Goal: Information Seeking & Learning: Learn about a topic

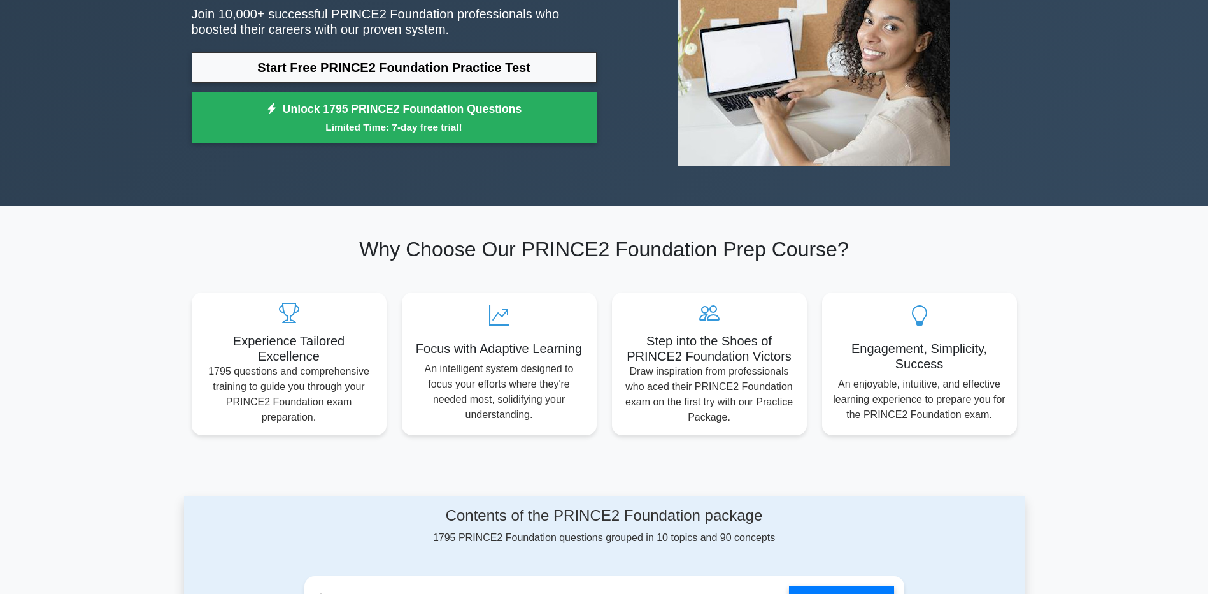
scroll to position [191, 0]
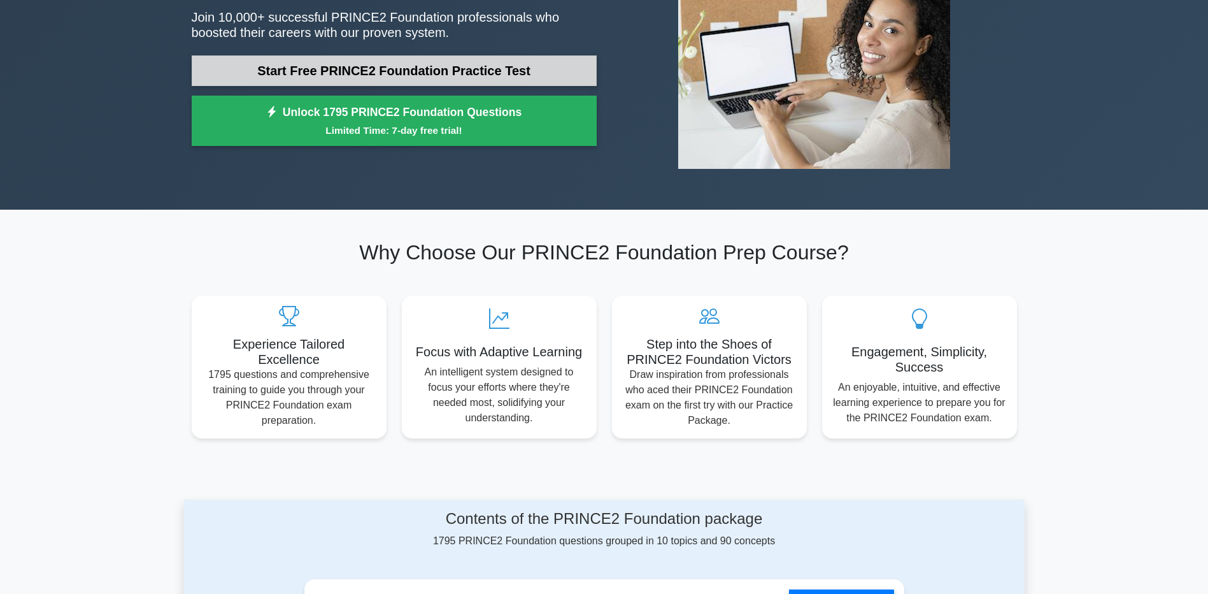
click at [355, 58] on link "Start Free PRINCE2 Foundation Practice Test" at bounding box center [394, 70] width 405 height 31
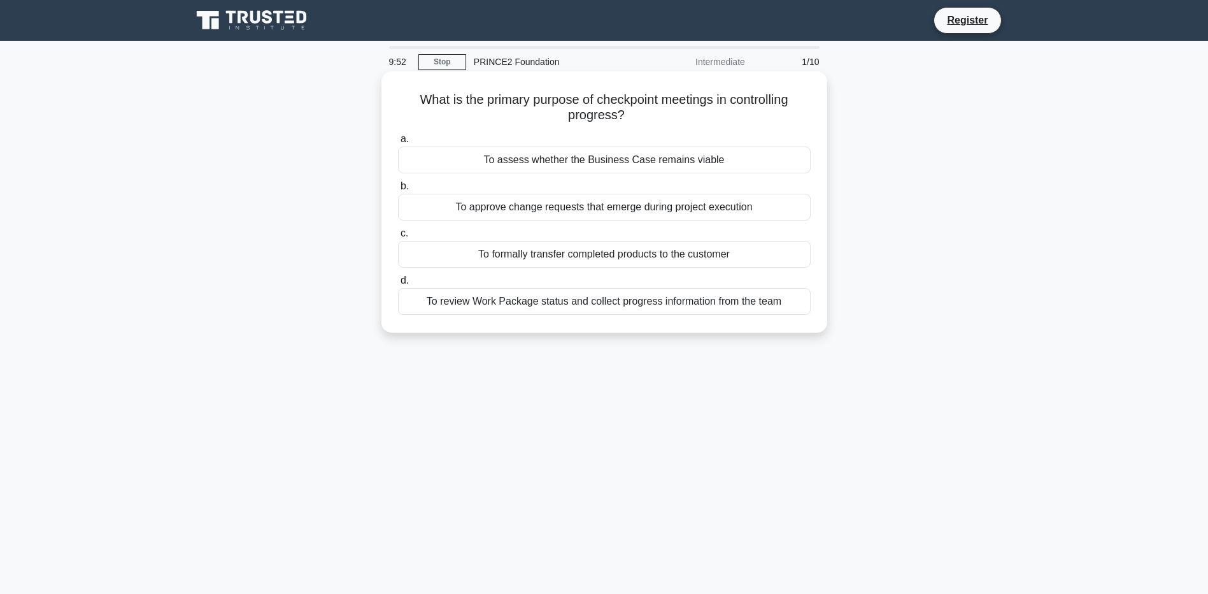
drag, startPoint x: 570, startPoint y: 117, endPoint x: 613, endPoint y: 117, distance: 42.7
click at [613, 117] on h5 "What is the primary purpose of checkpoint meetings in controlling progress? .sp…" at bounding box center [604, 108] width 415 height 32
drag, startPoint x: 613, startPoint y: 117, endPoint x: 556, endPoint y: 106, distance: 58.3
click at [556, 106] on h5 "What is the primary purpose of checkpoint meetings in controlling progress? .sp…" at bounding box center [604, 108] width 415 height 32
click at [661, 305] on div "To review Work Package status and collect progress information from the team" at bounding box center [604, 301] width 413 height 27
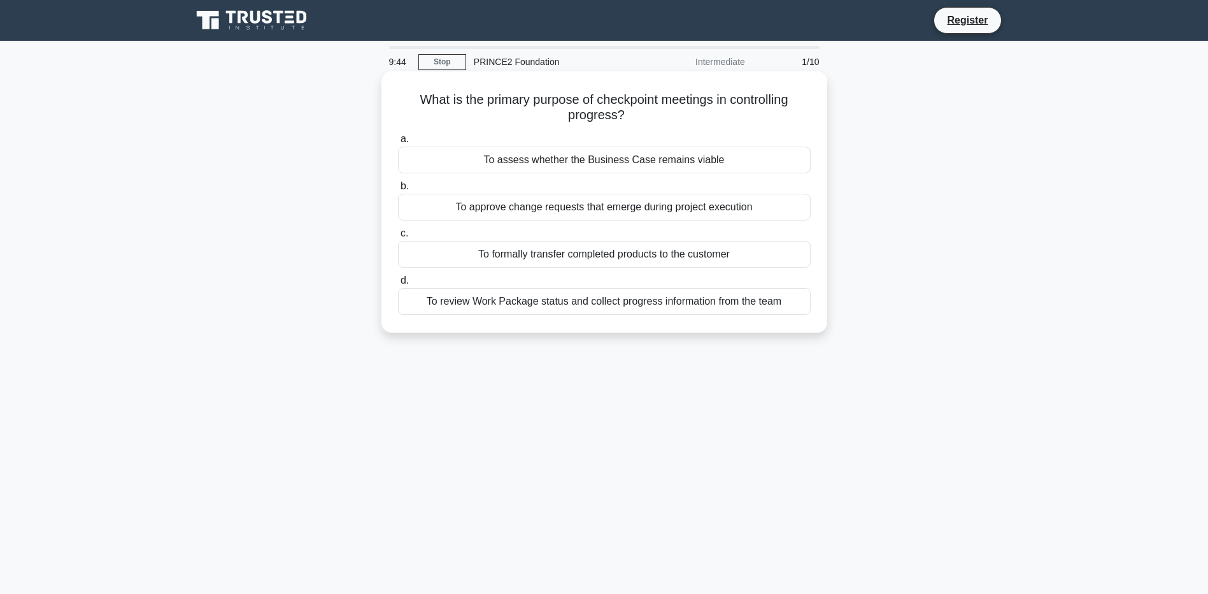
click at [398, 285] on input "d. To review Work Package status and collect progress information from the team" at bounding box center [398, 280] width 0 height 8
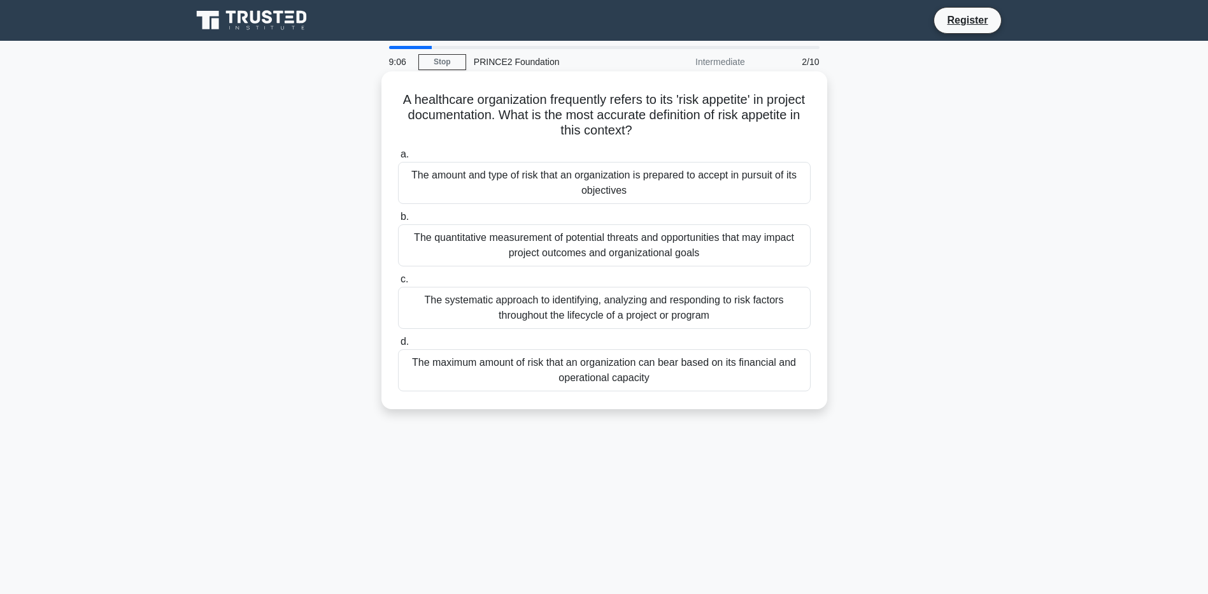
click at [619, 382] on div "The maximum amount of risk that an organization can bear based on its financial…" at bounding box center [604, 370] width 413 height 42
click at [398, 346] on input "d. The maximum amount of risk that an organization can bear based on its financ…" at bounding box center [398, 342] width 0 height 8
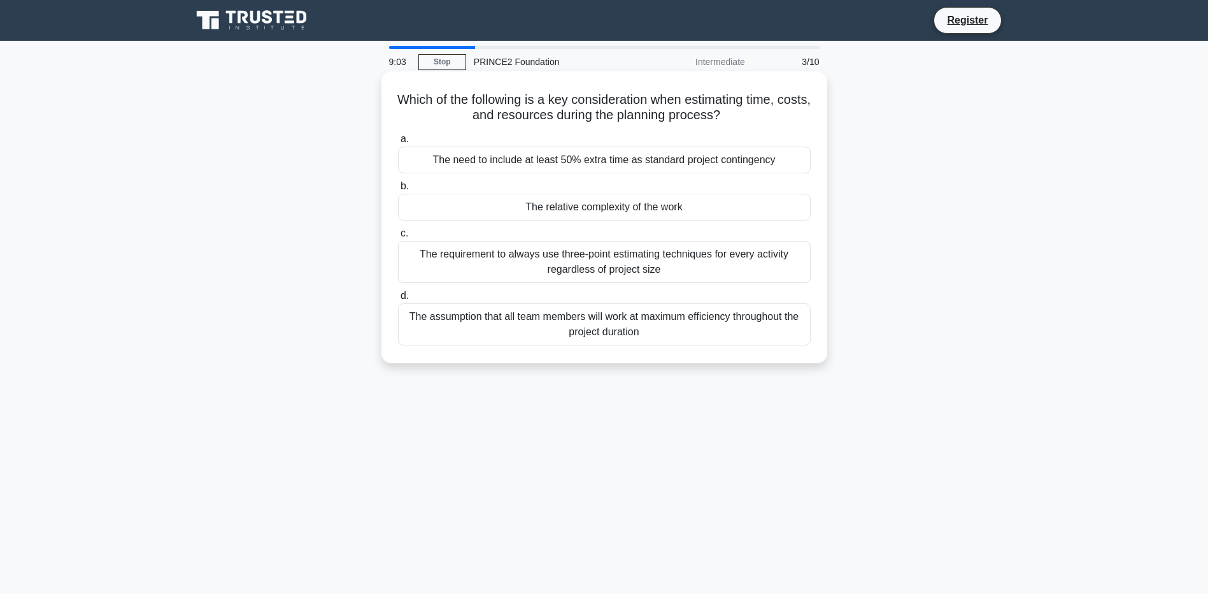
drag, startPoint x: 492, startPoint y: 101, endPoint x: 771, endPoint y: 110, distance: 278.5
click at [771, 110] on h5 "Which of the following is a key consideration when estimating time, costs, and …" at bounding box center [604, 108] width 415 height 32
click at [586, 118] on h5 "Which of the following is a key consideration when estimating time, costs, and …" at bounding box center [604, 108] width 415 height 32
drag, startPoint x: 489, startPoint y: 103, endPoint x: 759, endPoint y: 113, distance: 270.9
click at [759, 113] on h5 "Which of the following is a key consideration when estimating time, costs, and …" at bounding box center [604, 108] width 415 height 32
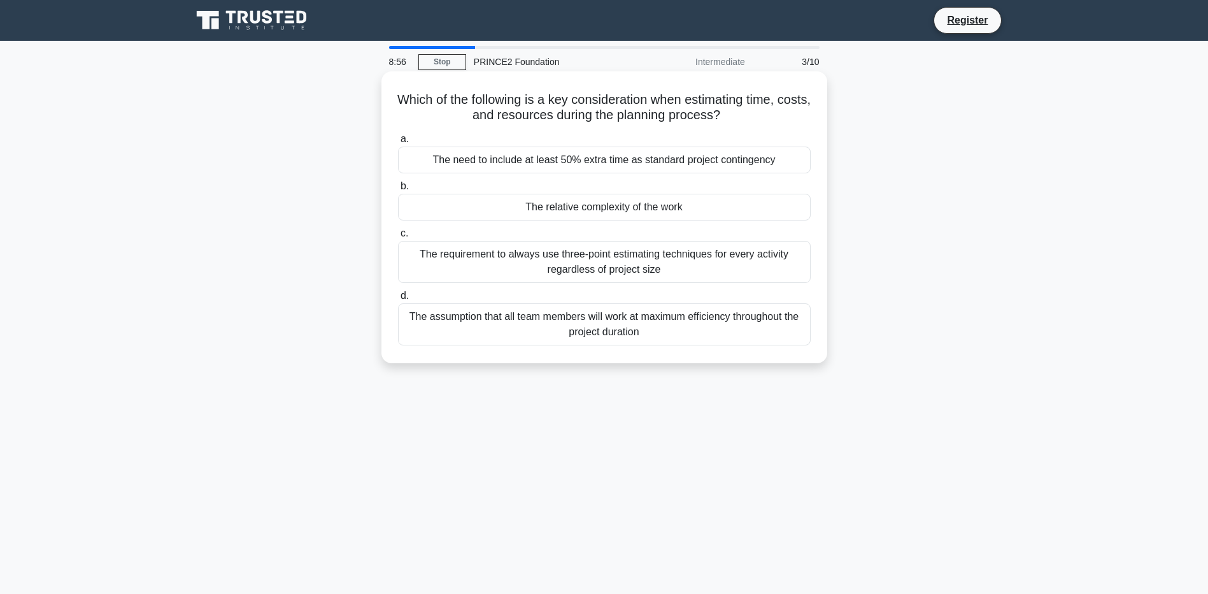
click at [489, 113] on h5 "Which of the following is a key consideration when estimating time, costs, and …" at bounding box center [604, 108] width 415 height 32
click at [570, 320] on div "The assumption that all team members will work at maximum efficiency throughout…" at bounding box center [604, 324] width 413 height 42
click at [398, 300] on input "d. The assumption that all team members will work at maximum efficiency through…" at bounding box center [398, 296] width 0 height 8
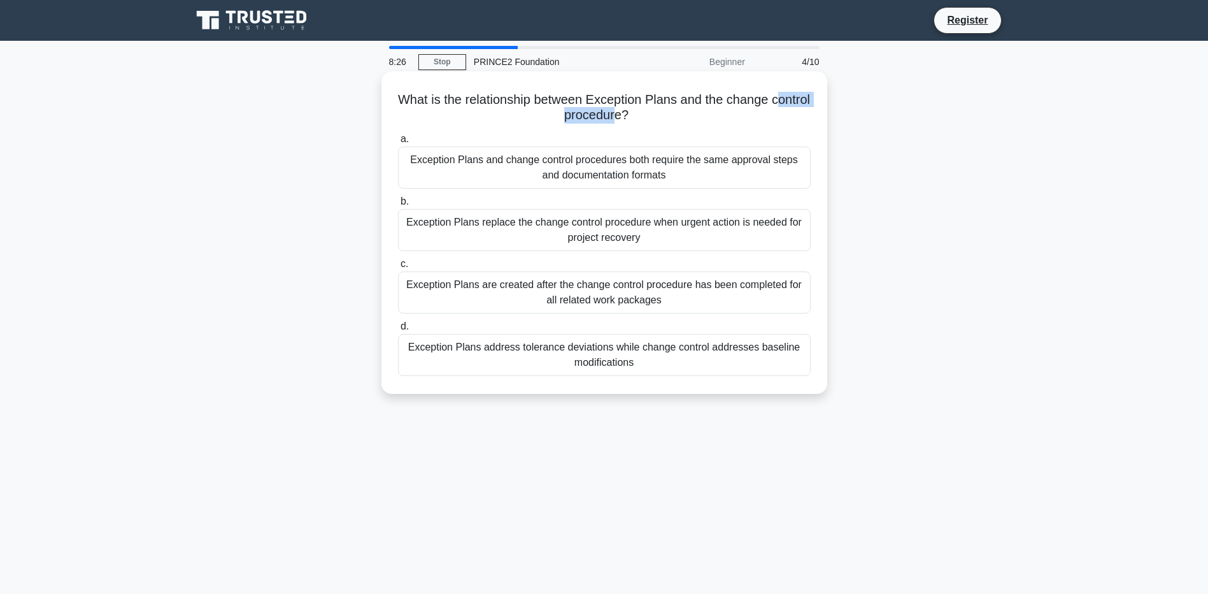
drag, startPoint x: 544, startPoint y: 119, endPoint x: 640, endPoint y: 122, distance: 96.2
click at [640, 122] on h5 "What is the relationship between Exception Plans and the change control procedu…" at bounding box center [604, 108] width 415 height 32
drag, startPoint x: 640, startPoint y: 122, endPoint x: 579, endPoint y: 117, distance: 61.4
click at [579, 117] on h5 "What is the relationship between Exception Plans and the change control procedu…" at bounding box center [604, 108] width 415 height 32
click at [620, 352] on div "Exception Plans address tolerance deviations while change control addresses bas…" at bounding box center [604, 355] width 413 height 42
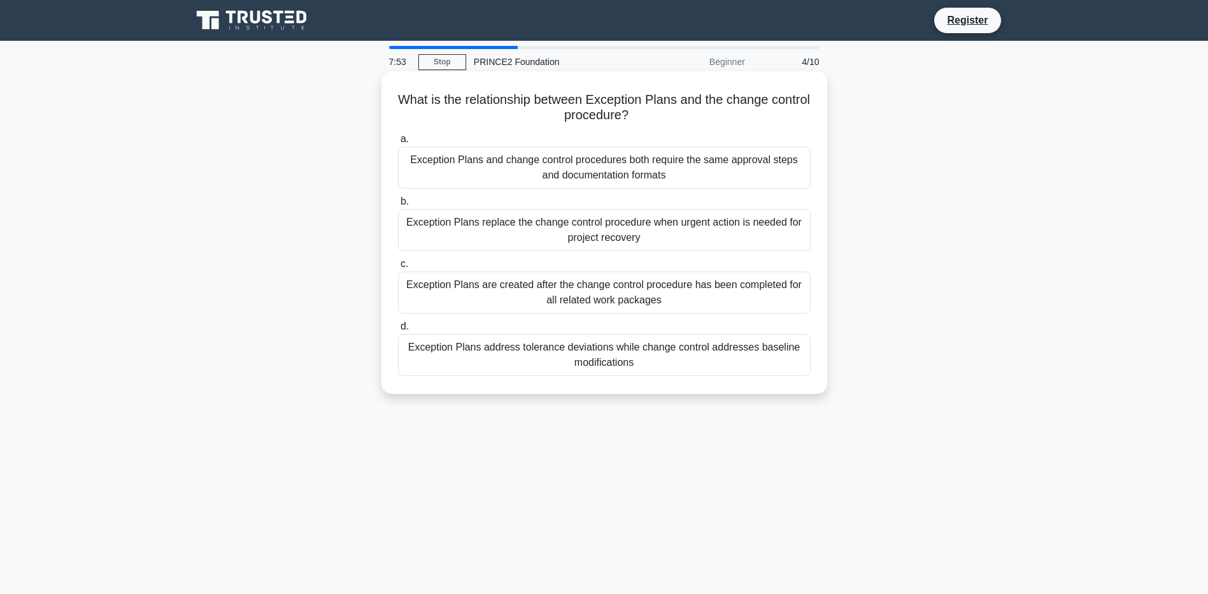
click at [398, 331] on input "d. Exception Plans address tolerance deviations while change control addresses …" at bounding box center [398, 326] width 0 height 8
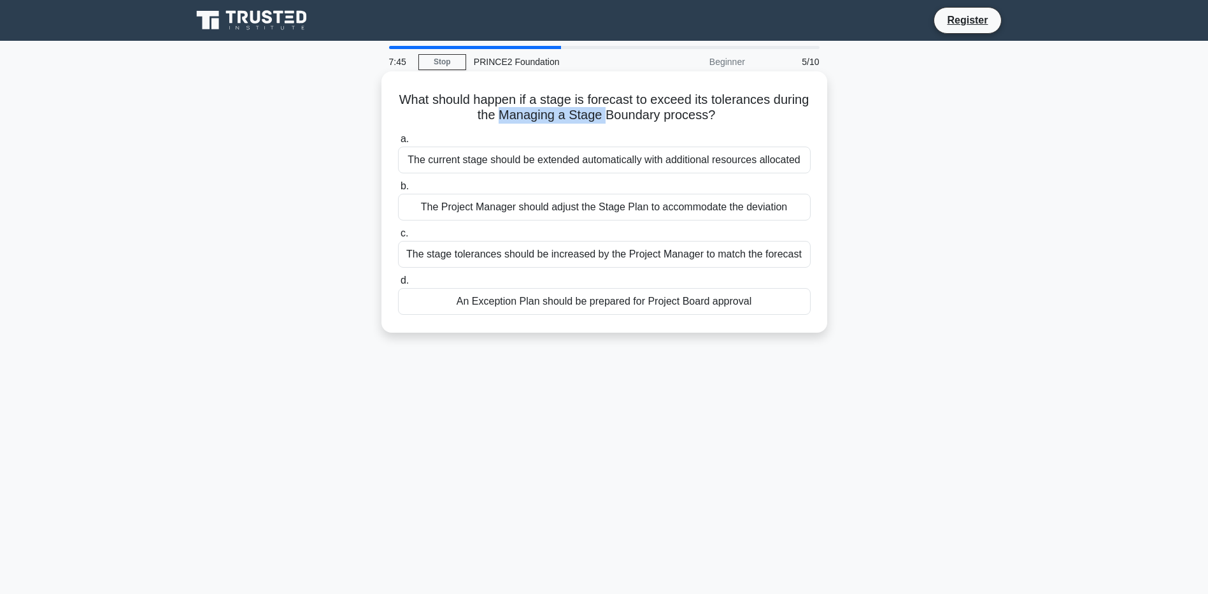
drag, startPoint x: 519, startPoint y: 118, endPoint x: 627, endPoint y: 117, distance: 108.3
click at [627, 117] on h5 "What should happen if a stage is forecast to exceed its tolerances during the M…" at bounding box center [604, 108] width 415 height 32
drag, startPoint x: 627, startPoint y: 117, endPoint x: 690, endPoint y: 124, distance: 62.9
click at [690, 124] on h5 "What should happen if a stage is forecast to exceed its tolerances during the M…" at bounding box center [604, 108] width 415 height 32
click at [617, 305] on div "An Exception Plan should be prepared for Project Board approval" at bounding box center [604, 301] width 413 height 27
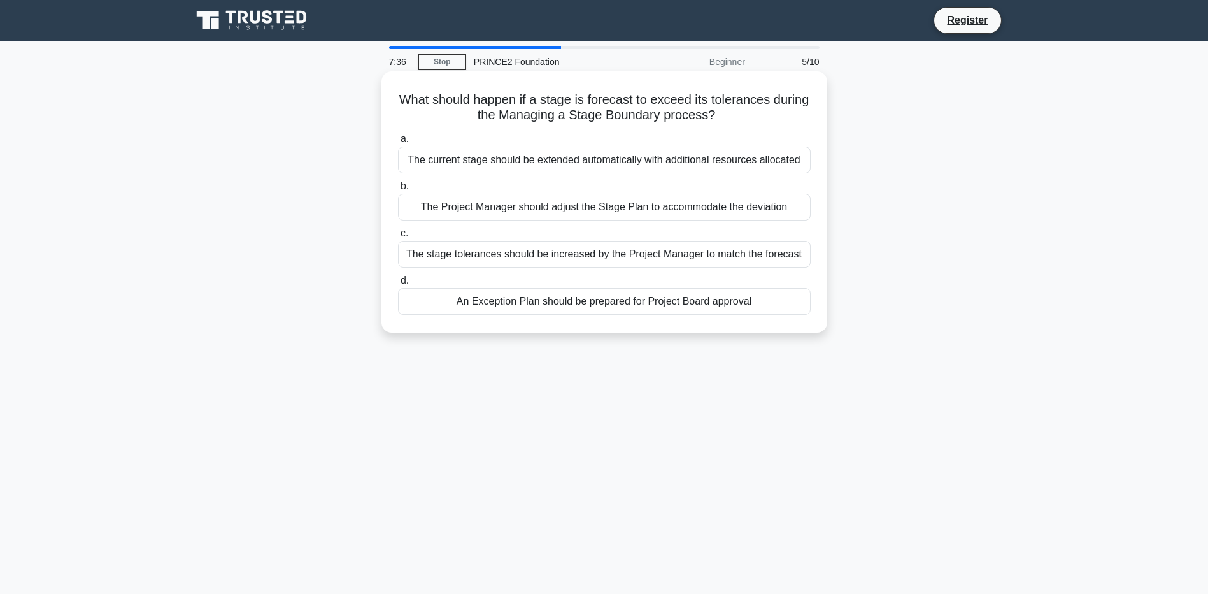
click at [398, 285] on input "d. An Exception Plan should be prepared for Project Board approval" at bounding box center [398, 280] width 0 height 8
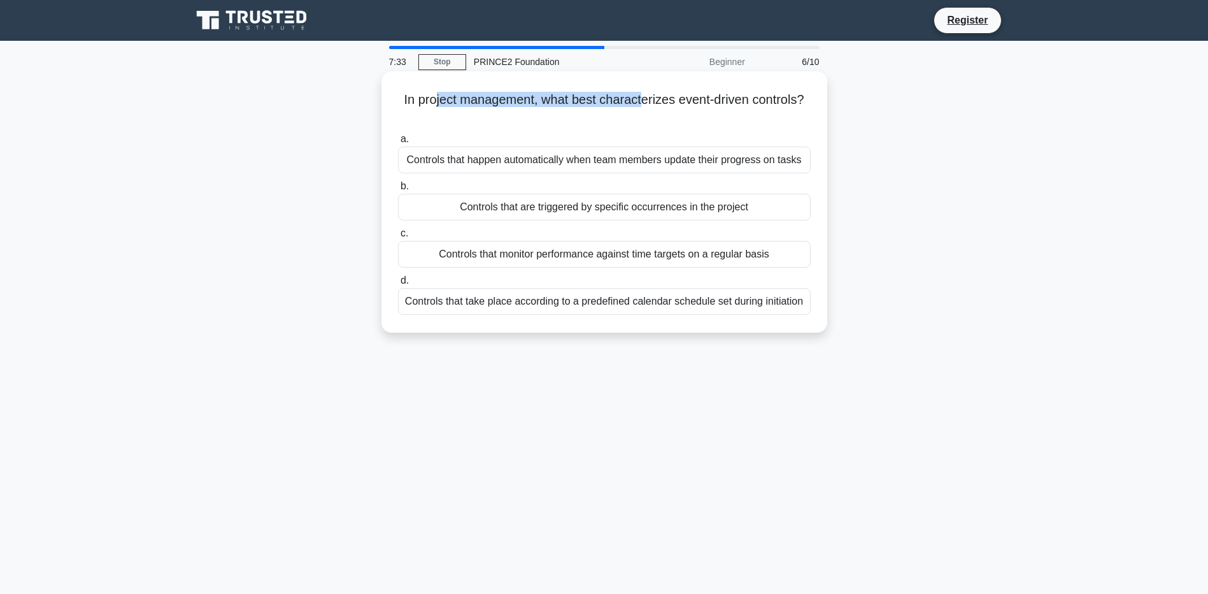
drag, startPoint x: 431, startPoint y: 105, endPoint x: 645, endPoint y: 107, distance: 213.4
click at [645, 107] on h5 "In project management, what best characterizes event-driven controls? .spinner_…" at bounding box center [604, 108] width 415 height 32
drag, startPoint x: 645, startPoint y: 107, endPoint x: 696, endPoint y: 106, distance: 51.6
click at [696, 106] on h5 "In project management, what best characterizes event-driven controls? .spinner_…" at bounding box center [604, 108] width 415 height 32
click at [685, 103] on h5 "In project management, what best characterizes event-driven controls? .spinner_…" at bounding box center [604, 108] width 415 height 32
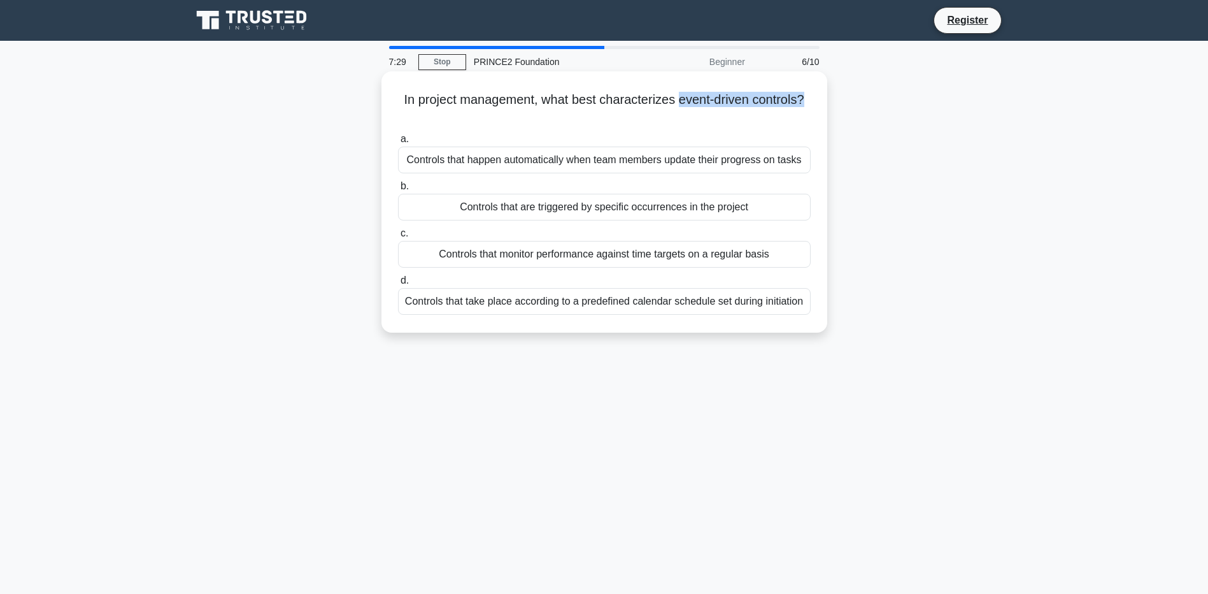
drag, startPoint x: 682, startPoint y: 101, endPoint x: 816, endPoint y: 103, distance: 133.8
click at [816, 103] on div "In project management, what best characterizes event-driven controls? .spinner_…" at bounding box center [605, 201] width 436 height 251
click at [624, 104] on h5 "In project management, what best characterizes event-driven controls? .spinner_…" at bounding box center [604, 108] width 415 height 32
click at [608, 204] on div "Controls that are triggered by specific occurrences in the project" at bounding box center [604, 207] width 413 height 27
click at [398, 190] on input "b. Controls that are triggered by specific occurrences in the project" at bounding box center [398, 186] width 0 height 8
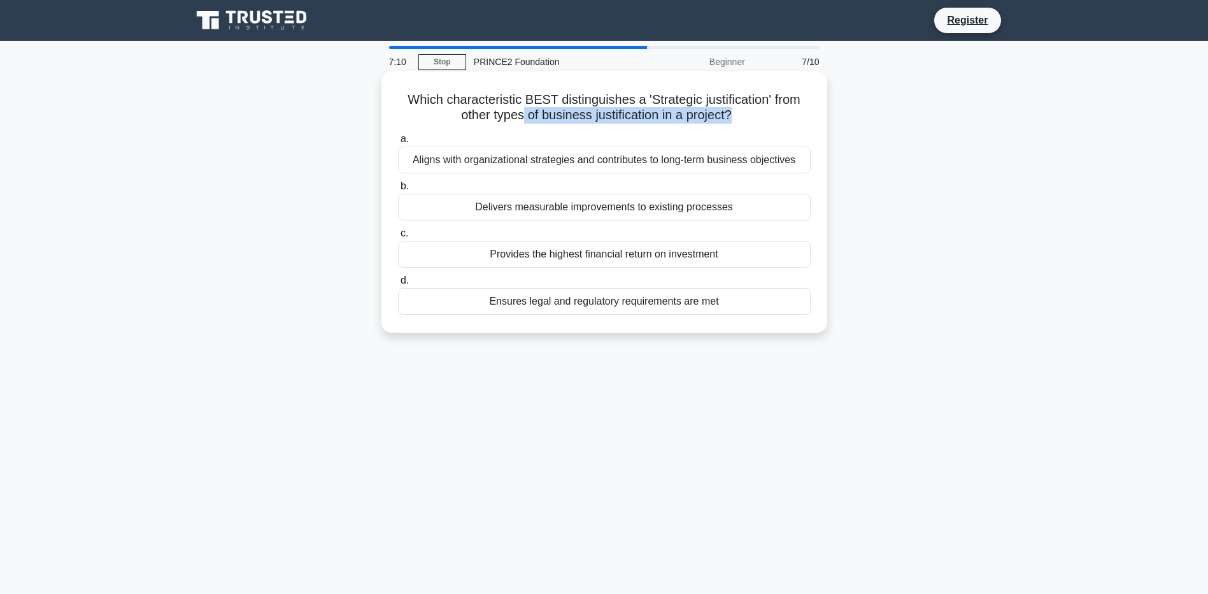
drag, startPoint x: 519, startPoint y: 114, endPoint x: 731, endPoint y: 118, distance: 212.2
click at [731, 118] on h5 "Which characteristic BEST distinguishes a 'Strategic justification' from other …" at bounding box center [604, 108] width 415 height 32
click at [598, 118] on h5 "Which characteristic BEST distinguishes a 'Strategic justification' from other …" at bounding box center [604, 108] width 415 height 32
drag, startPoint x: 522, startPoint y: 101, endPoint x: 647, endPoint y: 110, distance: 125.2
click at [647, 110] on h5 "Which characteristic BEST distinguishes a 'Strategic justification' from other …" at bounding box center [604, 108] width 415 height 32
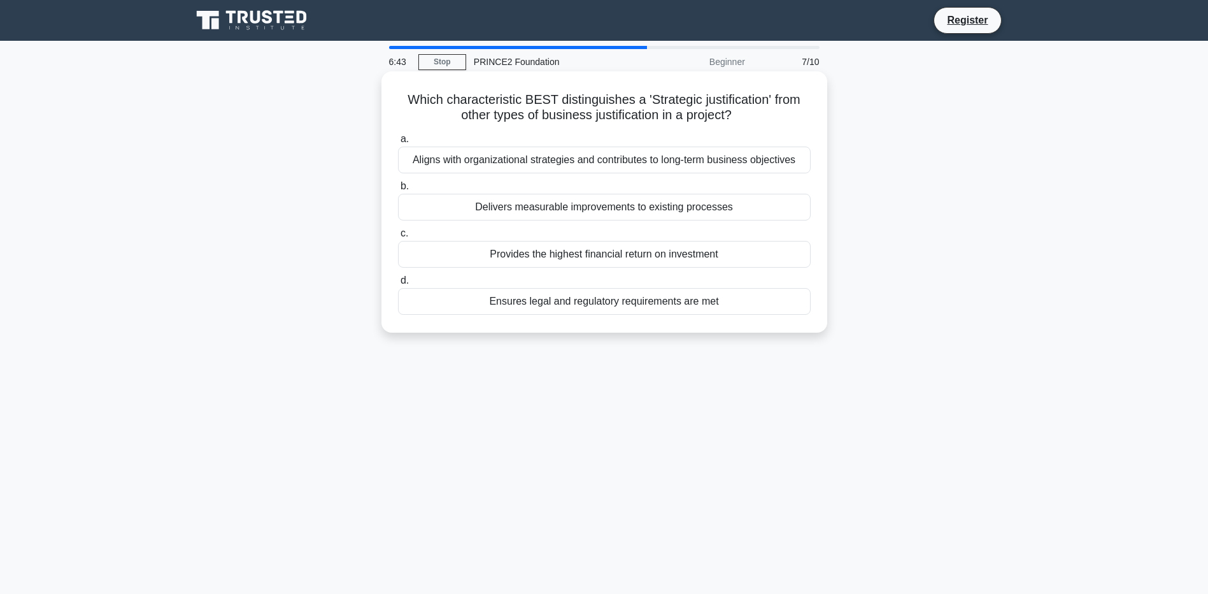
drag, startPoint x: 647, startPoint y: 110, endPoint x: 708, endPoint y: 120, distance: 62.0
click at [708, 120] on h5 "Which characteristic BEST distinguishes a 'Strategic justification' from other …" at bounding box center [604, 108] width 415 height 32
click at [626, 168] on div "Aligns with organizational strategies and contributes to long-term business obj…" at bounding box center [604, 160] width 413 height 27
click at [398, 143] on input "a. Aligns with organizational strategies and contributes to long-term business …" at bounding box center [398, 139] width 0 height 8
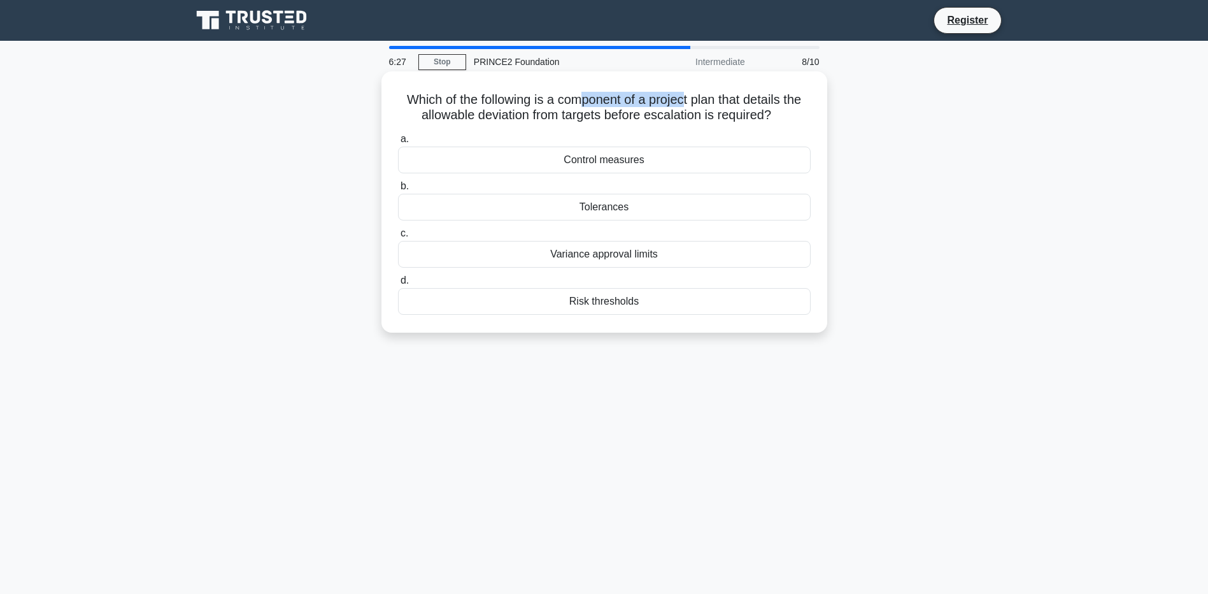
drag, startPoint x: 581, startPoint y: 100, endPoint x: 688, endPoint y: 104, distance: 107.1
click at [688, 104] on h5 "Which of the following is a component of a project plan that details the allowa…" at bounding box center [604, 108] width 415 height 32
drag, startPoint x: 688, startPoint y: 104, endPoint x: 743, endPoint y: 106, distance: 54.8
click at [743, 106] on h5 "Which of the following is a component of a project plan that details the allowa…" at bounding box center [604, 108] width 415 height 32
click at [591, 210] on div "Tolerances" at bounding box center [604, 207] width 413 height 27
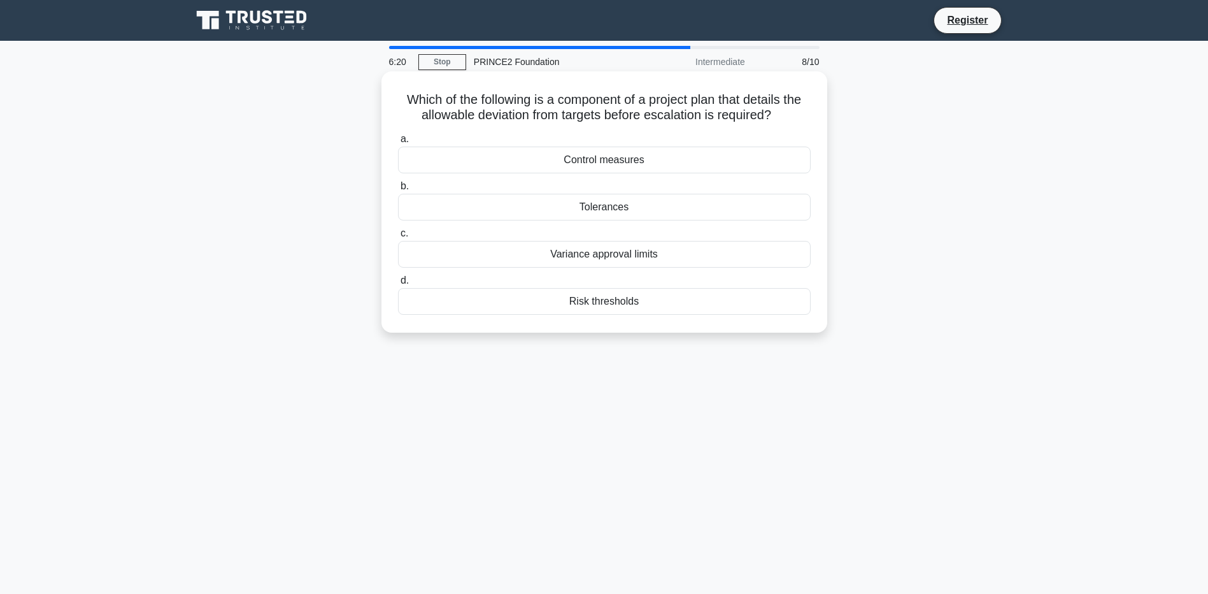
click at [398, 190] on input "b. Tolerances" at bounding box center [398, 186] width 0 height 8
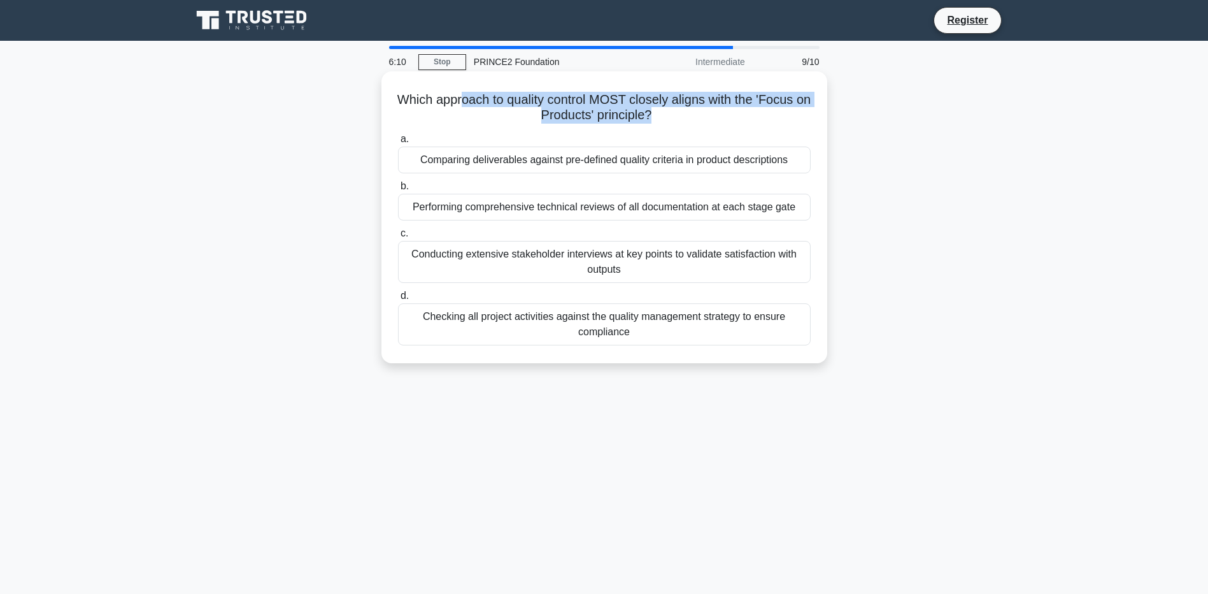
drag, startPoint x: 468, startPoint y: 103, endPoint x: 660, endPoint y: 113, distance: 192.7
click at [660, 113] on h5 "Which approach to quality control MOST closely aligns with the 'Focus on Produc…" at bounding box center [604, 108] width 415 height 32
drag, startPoint x: 660, startPoint y: 113, endPoint x: 587, endPoint y: 113, distance: 72.6
click at [587, 113] on h5 "Which approach to quality control MOST closely aligns with the 'Focus on Produc…" at bounding box center [604, 108] width 415 height 32
click at [625, 165] on div "Comparing deliverables against pre-defined quality criteria in product descript…" at bounding box center [604, 160] width 413 height 27
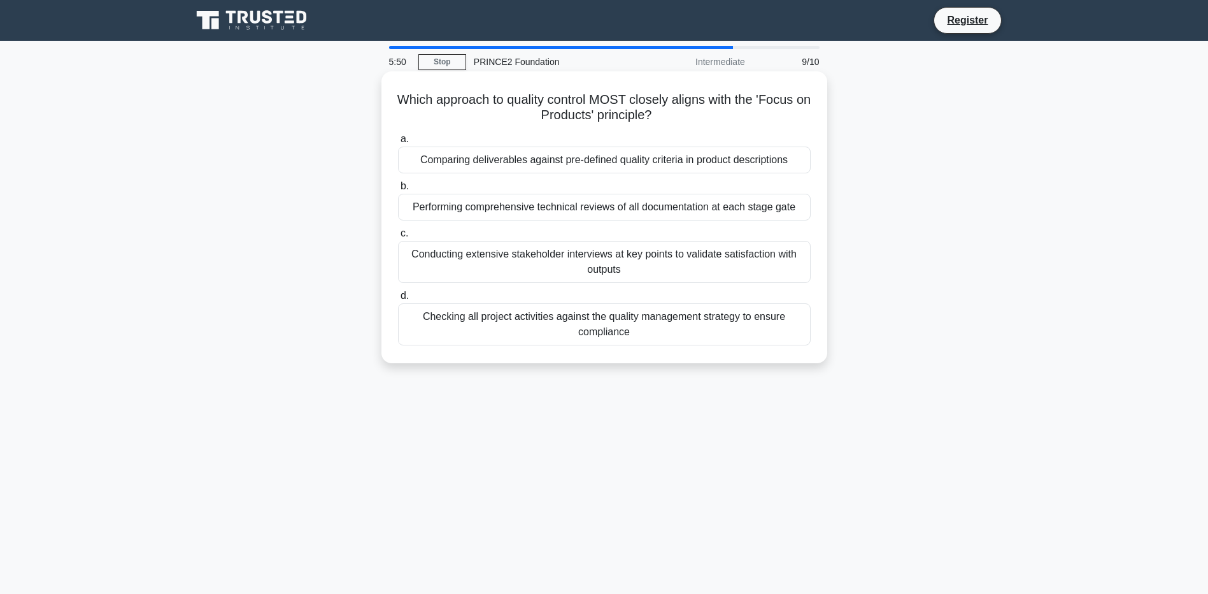
click at [398, 143] on input "a. Comparing deliverables against pre-defined quality criteria in product descr…" at bounding box center [398, 139] width 0 height 8
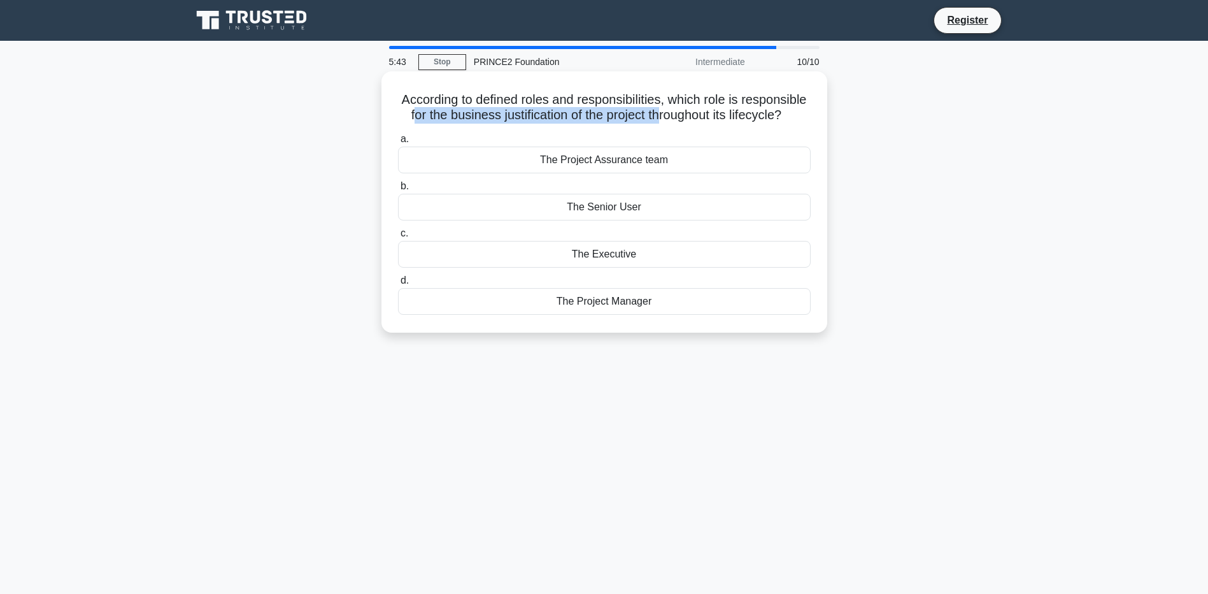
drag, startPoint x: 477, startPoint y: 118, endPoint x: 731, endPoint y: 117, distance: 254.2
click at [731, 117] on h5 "According to defined roles and responsibilities, which role is responsible for …" at bounding box center [604, 108] width 415 height 32
click at [450, 117] on h5 "According to defined roles and responsibilities, which role is responsible for …" at bounding box center [604, 108] width 415 height 32
drag, startPoint x: 427, startPoint y: 117, endPoint x: 613, endPoint y: 128, distance: 185.7
click at [613, 124] on h5 "According to defined roles and responsibilities, which role is responsible for …" at bounding box center [604, 108] width 415 height 32
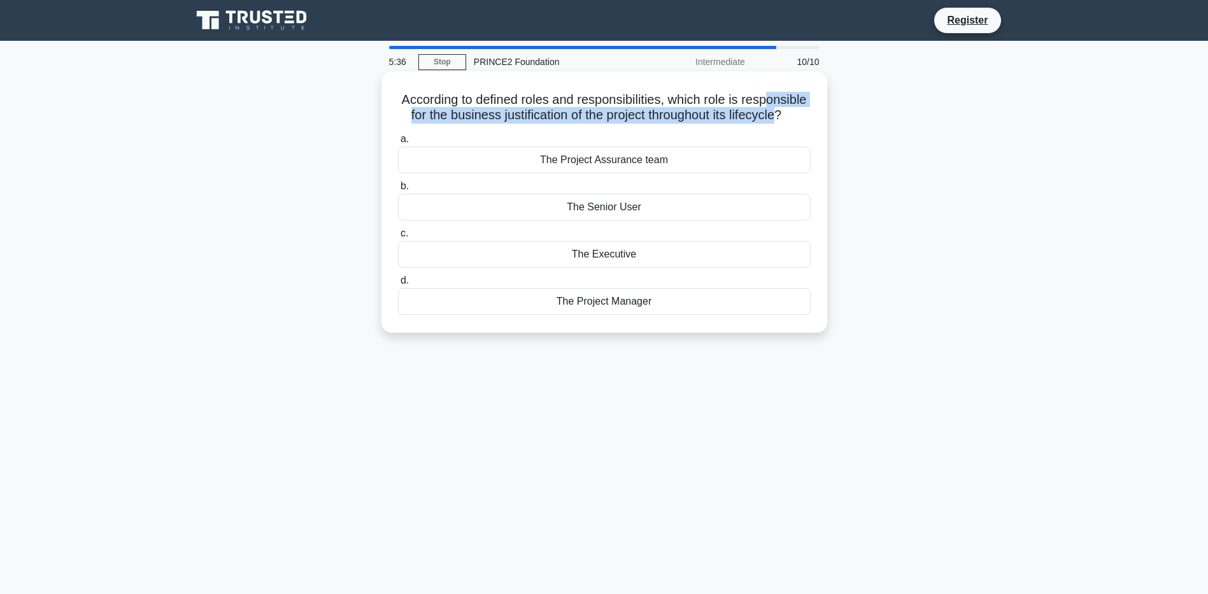
drag, startPoint x: 613, startPoint y: 128, endPoint x: 543, endPoint y: 126, distance: 70.1
click at [548, 124] on h5 "According to defined roles and responsibilities, which role is responsible for …" at bounding box center [604, 108] width 415 height 32
drag, startPoint x: 499, startPoint y: 113, endPoint x: 703, endPoint y: 113, distance: 203.2
click at [703, 113] on h5 "According to defined roles and responsibilities, which role is responsible for …" at bounding box center [604, 108] width 415 height 32
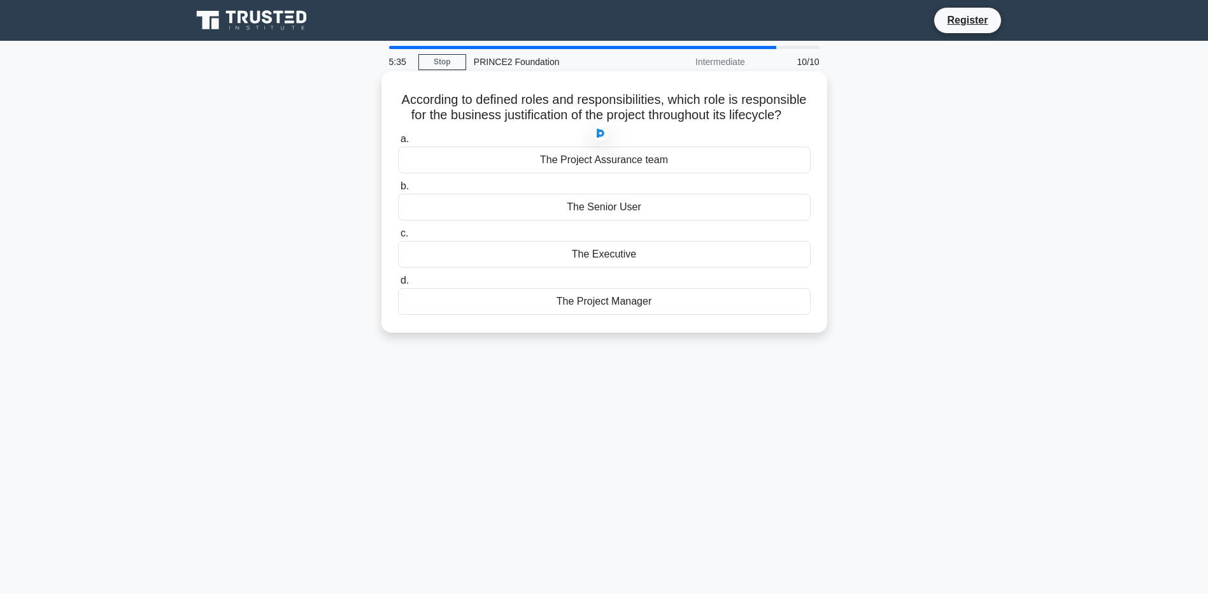
drag, startPoint x: 703, startPoint y: 113, endPoint x: 726, endPoint y: 113, distance: 22.9
click at [726, 113] on h5 "According to defined roles and responsibilities, which role is responsible for …" at bounding box center [604, 108] width 415 height 32
drag, startPoint x: 468, startPoint y: 120, endPoint x: 684, endPoint y: 120, distance: 216.0
click at [684, 120] on h5 "According to defined roles and responsibilities, which role is responsible for …" at bounding box center [604, 108] width 415 height 32
drag, startPoint x: 684, startPoint y: 120, endPoint x: 730, endPoint y: 122, distance: 45.9
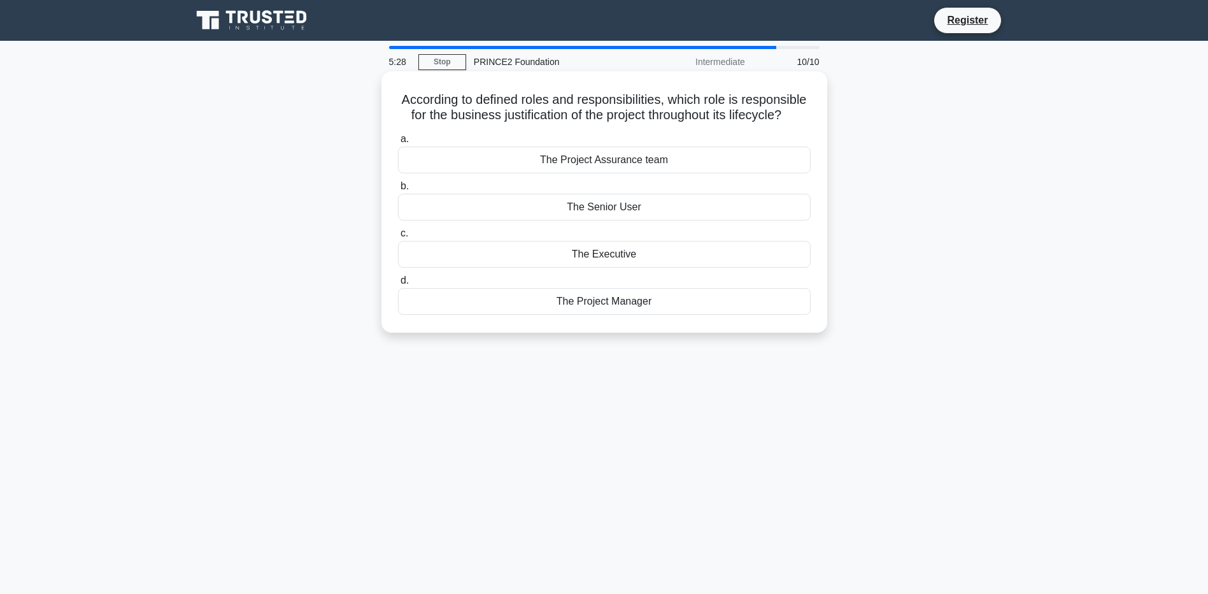
click at [730, 122] on h5 "According to defined roles and responsibilities, which role is responsible for …" at bounding box center [604, 108] width 415 height 32
click at [611, 268] on div "The Executive" at bounding box center [604, 254] width 413 height 27
click at [398, 238] on input "c. The Executive" at bounding box center [398, 233] width 0 height 8
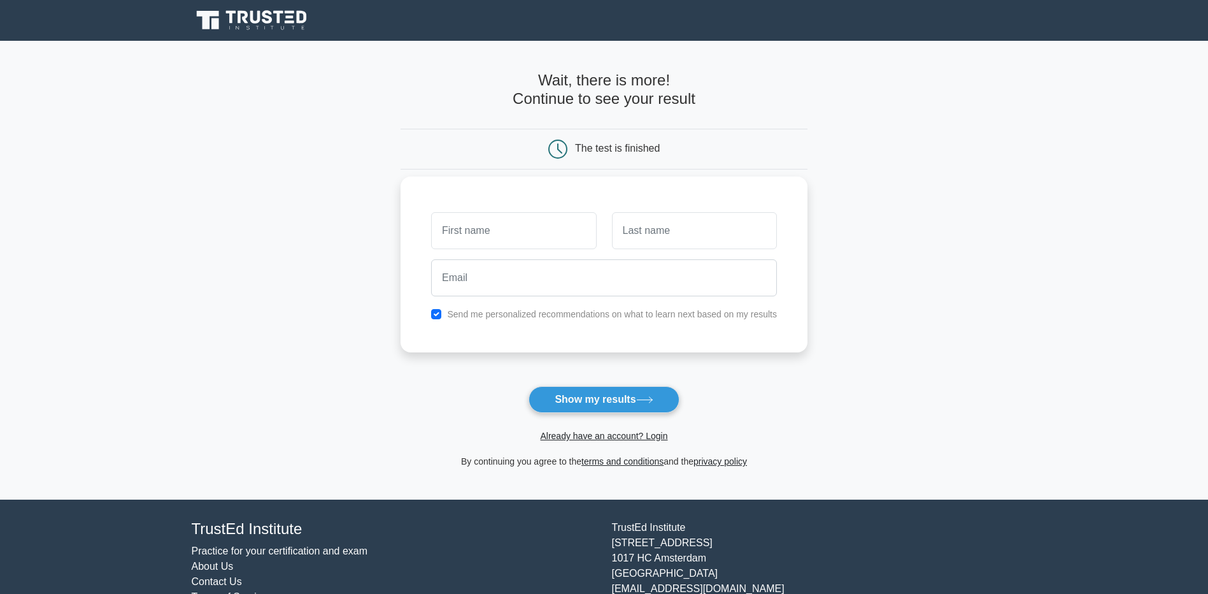
click at [519, 232] on input "text" at bounding box center [513, 230] width 165 height 37
type input "[PERSON_NAME]"
type input "Kurani"
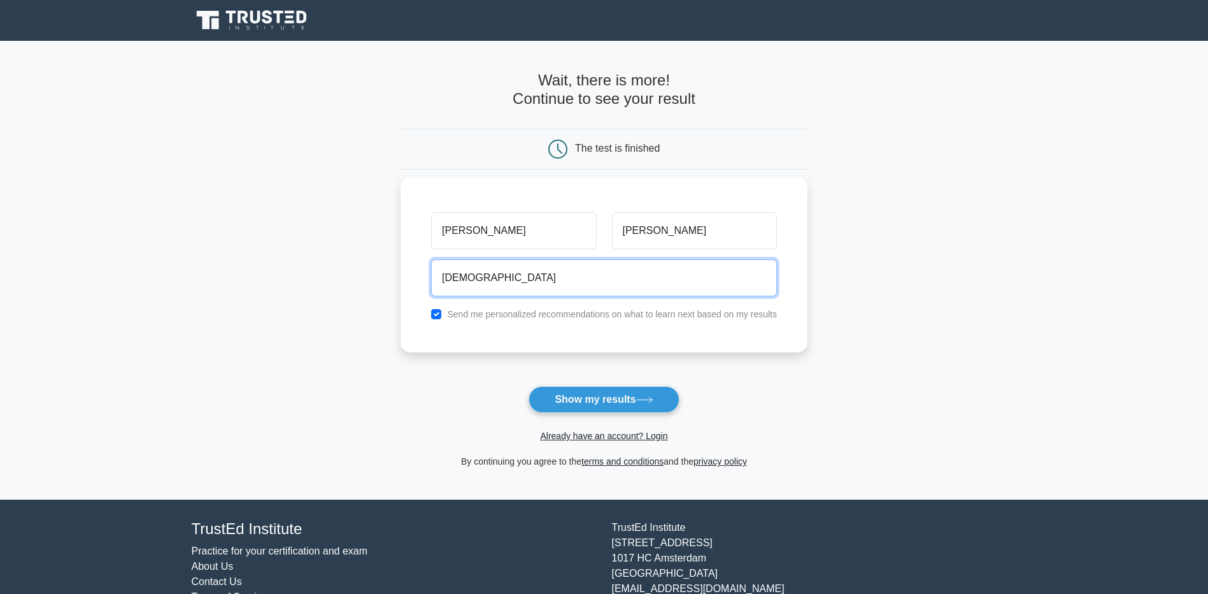
type input "kurani.mayank77@gmail.com"
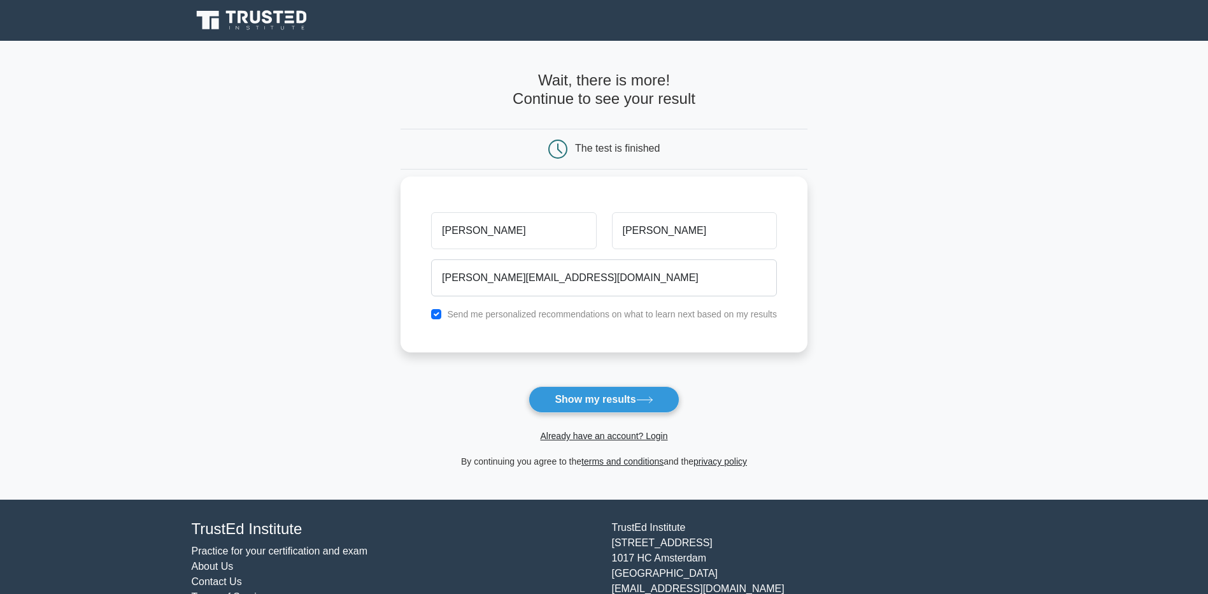
click at [499, 315] on label "Send me personalized recommendations on what to learn next based on my results" at bounding box center [612, 314] width 330 height 10
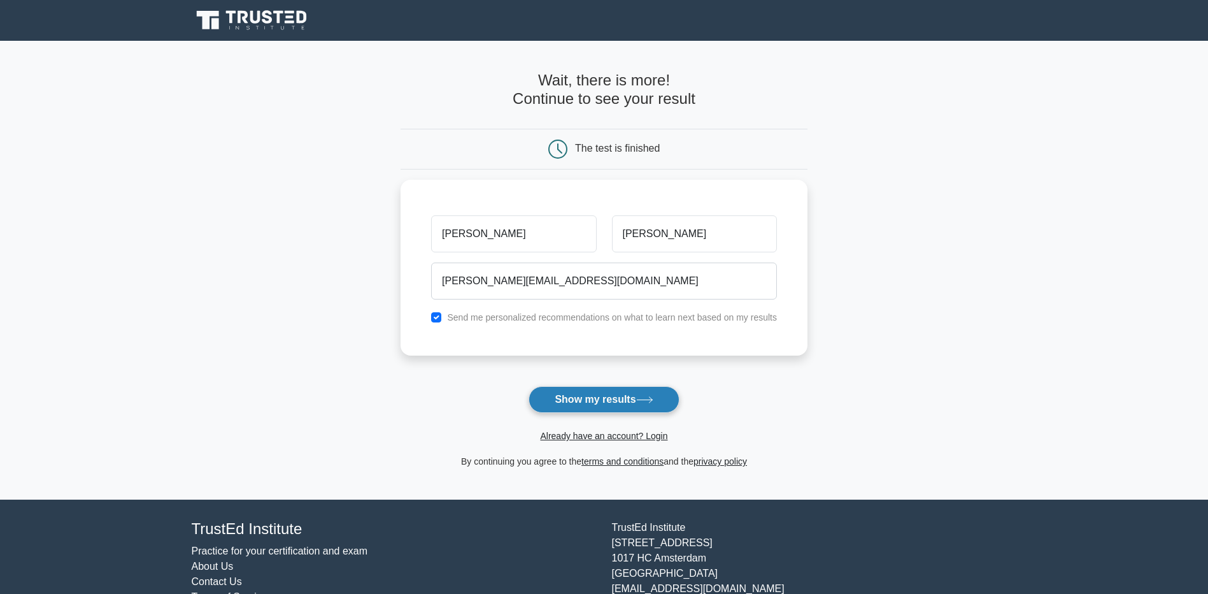
click at [598, 392] on button "Show my results" at bounding box center [604, 399] width 150 height 27
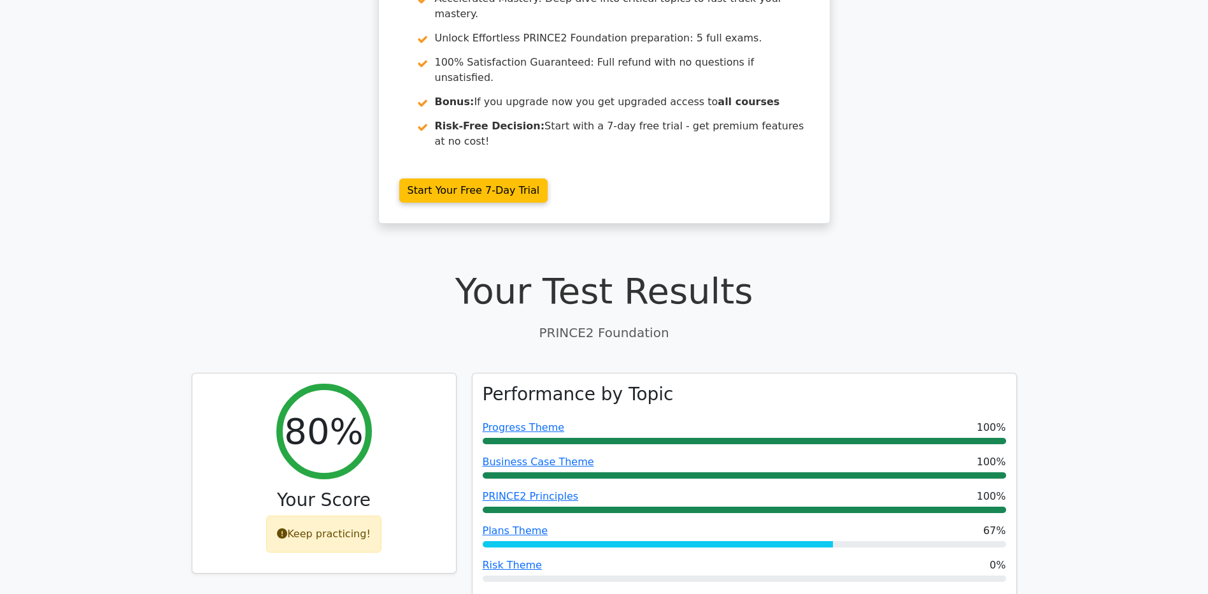
scroll to position [255, 0]
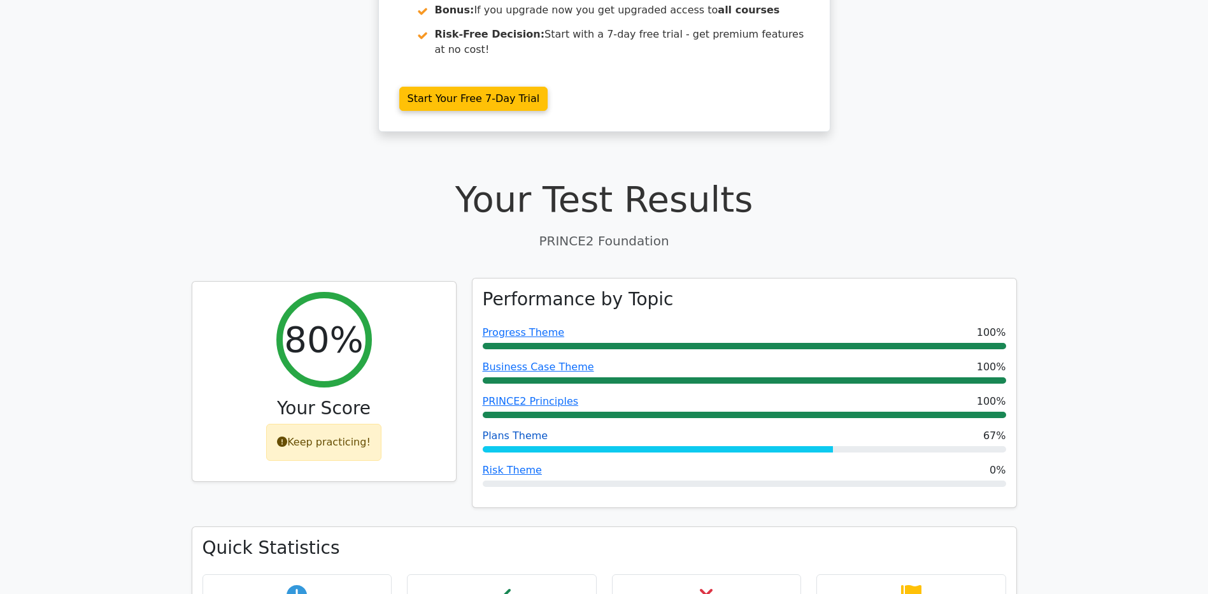
click at [520, 429] on link "Plans Theme" at bounding box center [516, 435] width 66 height 12
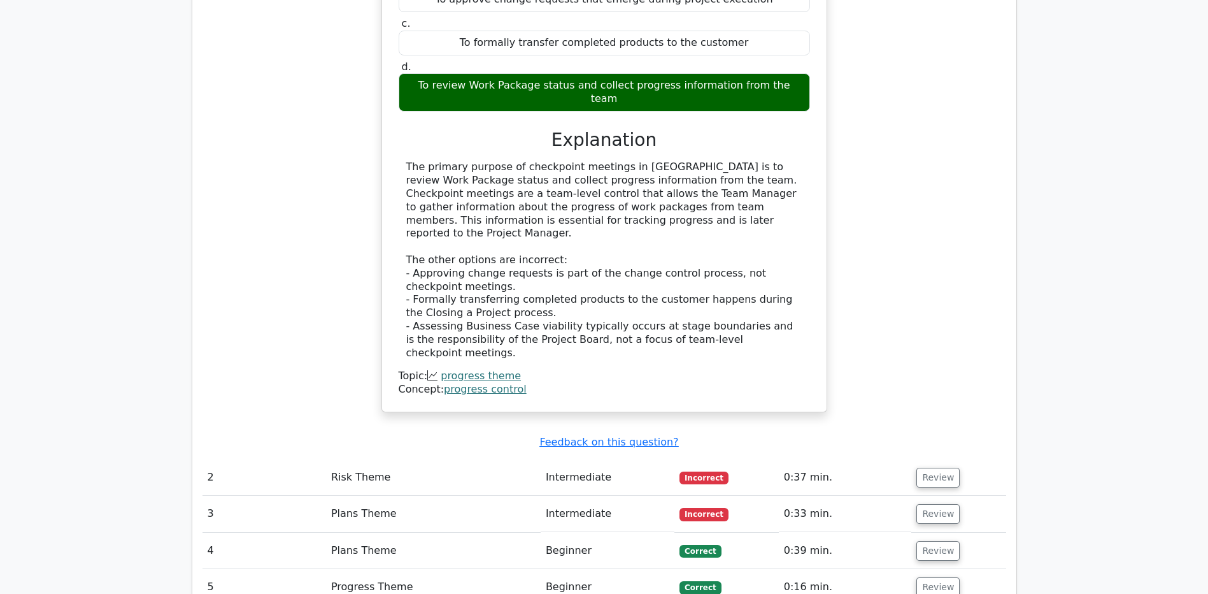
scroll to position [1210, 0]
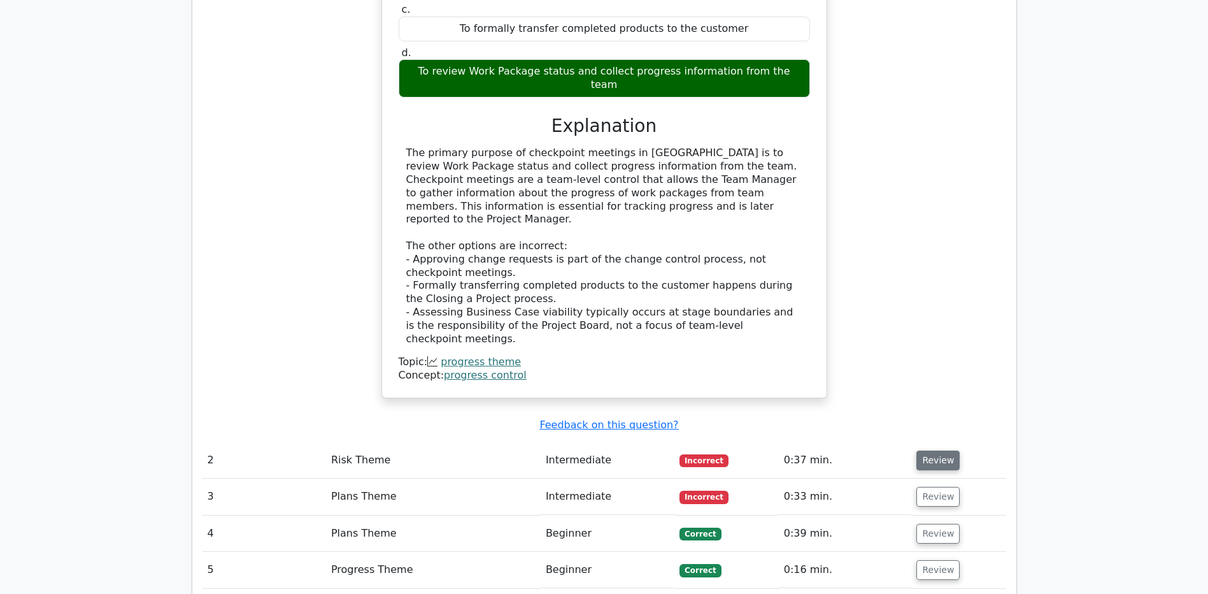
click at [928, 450] on button "Review" at bounding box center [938, 460] width 43 height 20
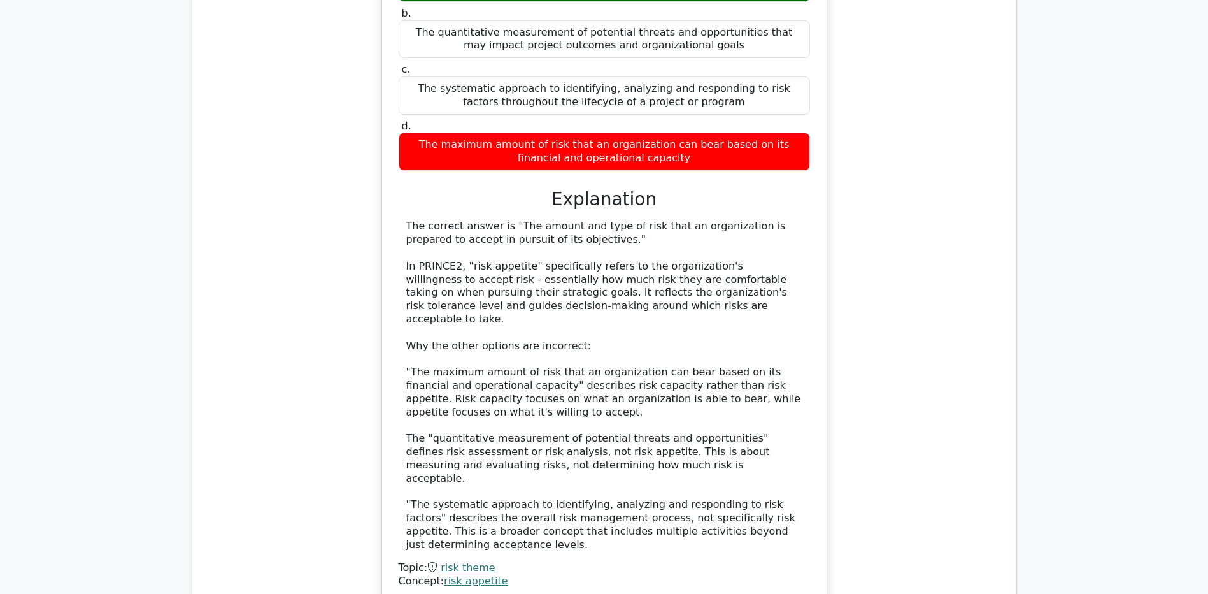
scroll to position [1911, 0]
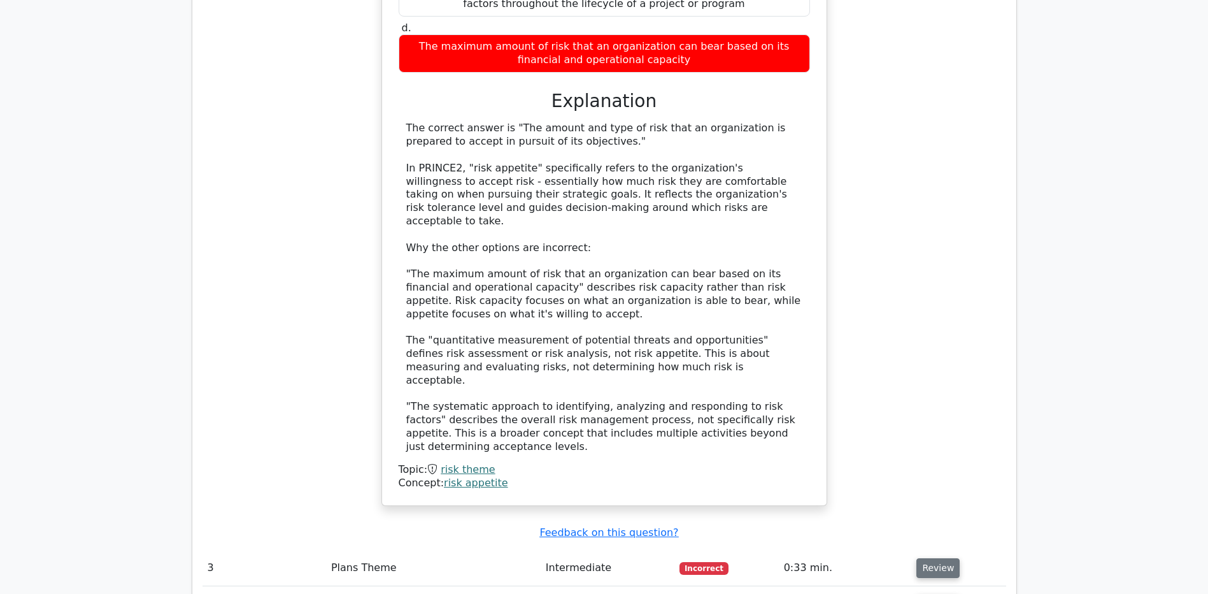
click at [935, 558] on button "Review" at bounding box center [938, 568] width 43 height 20
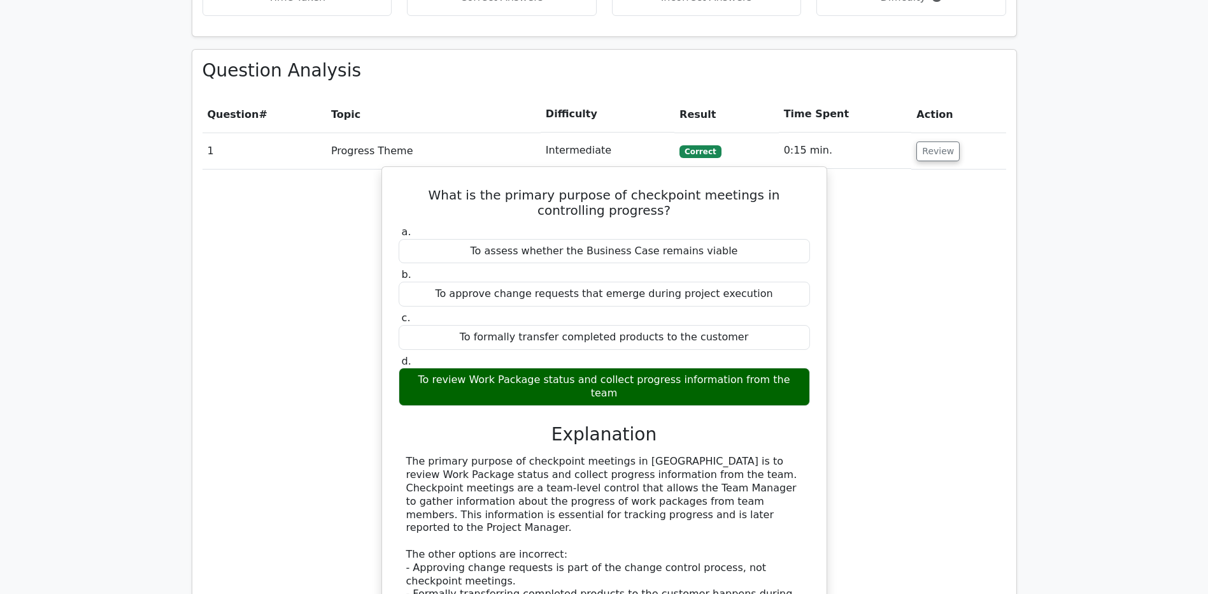
scroll to position [701, 0]
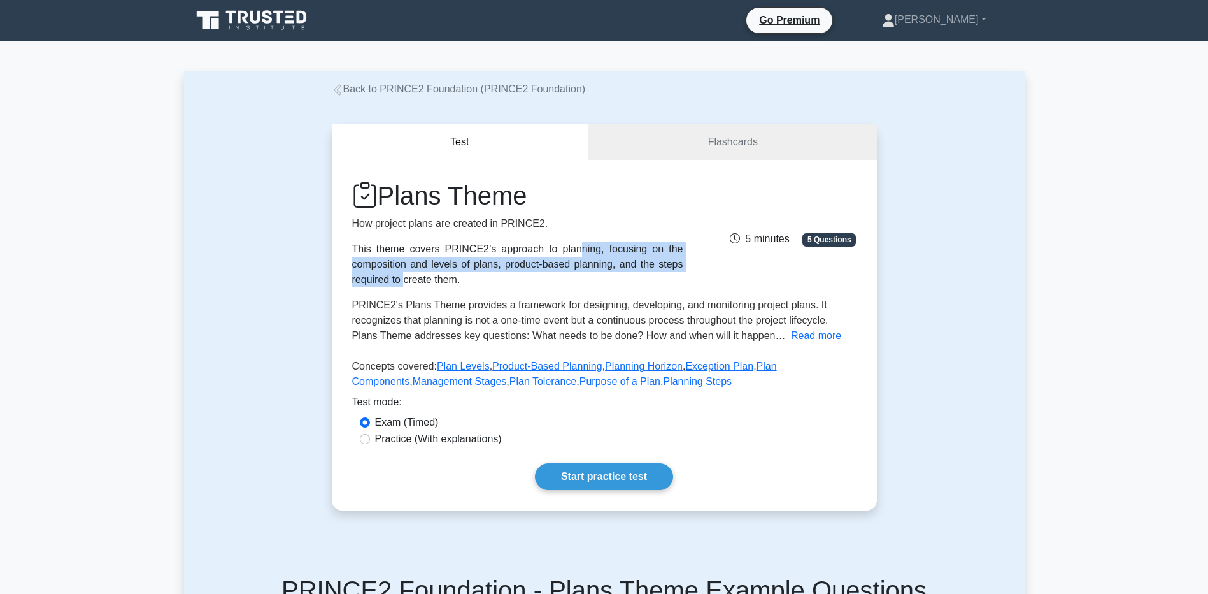
drag, startPoint x: 383, startPoint y: 255, endPoint x: 566, endPoint y: 258, distance: 183.5
click at [566, 258] on div "This theme covers PRINCE2’s approach to planning, focusing on the composition a…" at bounding box center [517, 264] width 331 height 46
drag, startPoint x: 566, startPoint y: 258, endPoint x: 441, endPoint y: 266, distance: 125.7
click at [441, 266] on div "This theme covers PRINCE2’s approach to planning, focusing on the composition a…" at bounding box center [517, 264] width 331 height 46
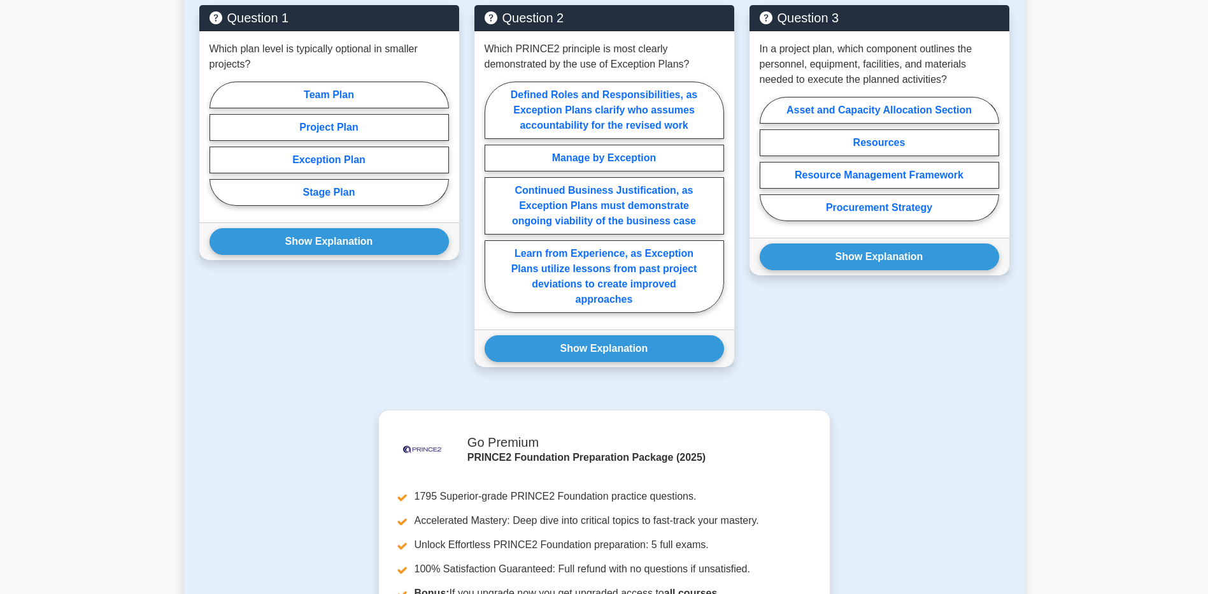
scroll to position [647, 0]
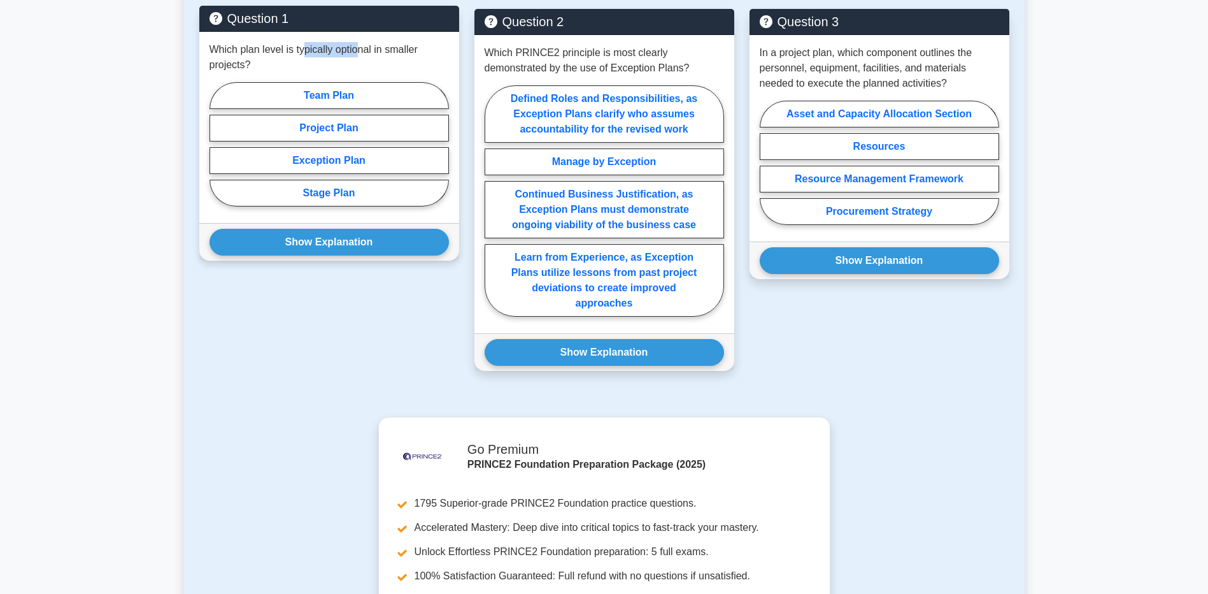
drag, startPoint x: 303, startPoint y: 50, endPoint x: 359, endPoint y: 52, distance: 55.4
click at [359, 52] on p "Which plan level is typically optional in smaller projects?" at bounding box center [330, 57] width 240 height 31
drag, startPoint x: 359, startPoint y: 52, endPoint x: 289, endPoint y: 55, distance: 69.5
click at [289, 55] on p "Which plan level is typically optional in smaller projects?" at bounding box center [330, 57] width 240 height 31
drag, startPoint x: 322, startPoint y: 53, endPoint x: 354, endPoint y: 48, distance: 31.6
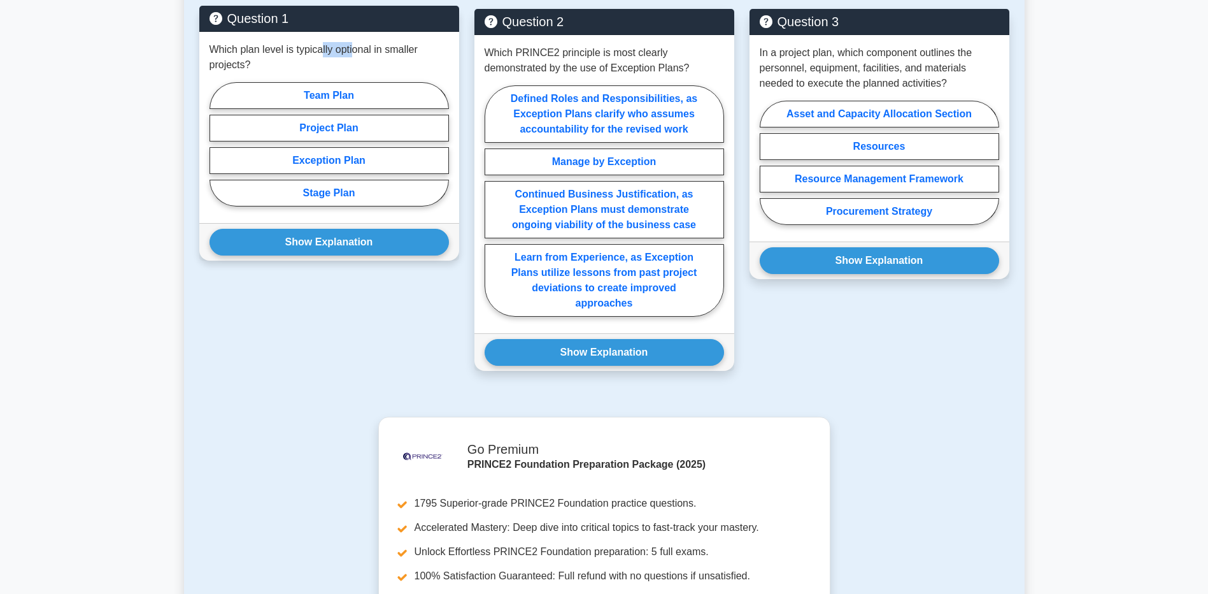
click at [354, 48] on p "Which plan level is typically optional in smaller projects?" at bounding box center [330, 57] width 240 height 31
drag, startPoint x: 354, startPoint y: 48, endPoint x: 250, endPoint y: 50, distance: 103.9
click at [250, 50] on p "Which plan level is typically optional in smaller projects?" at bounding box center [330, 57] width 240 height 31
